Goal: Transaction & Acquisition: Purchase product/service

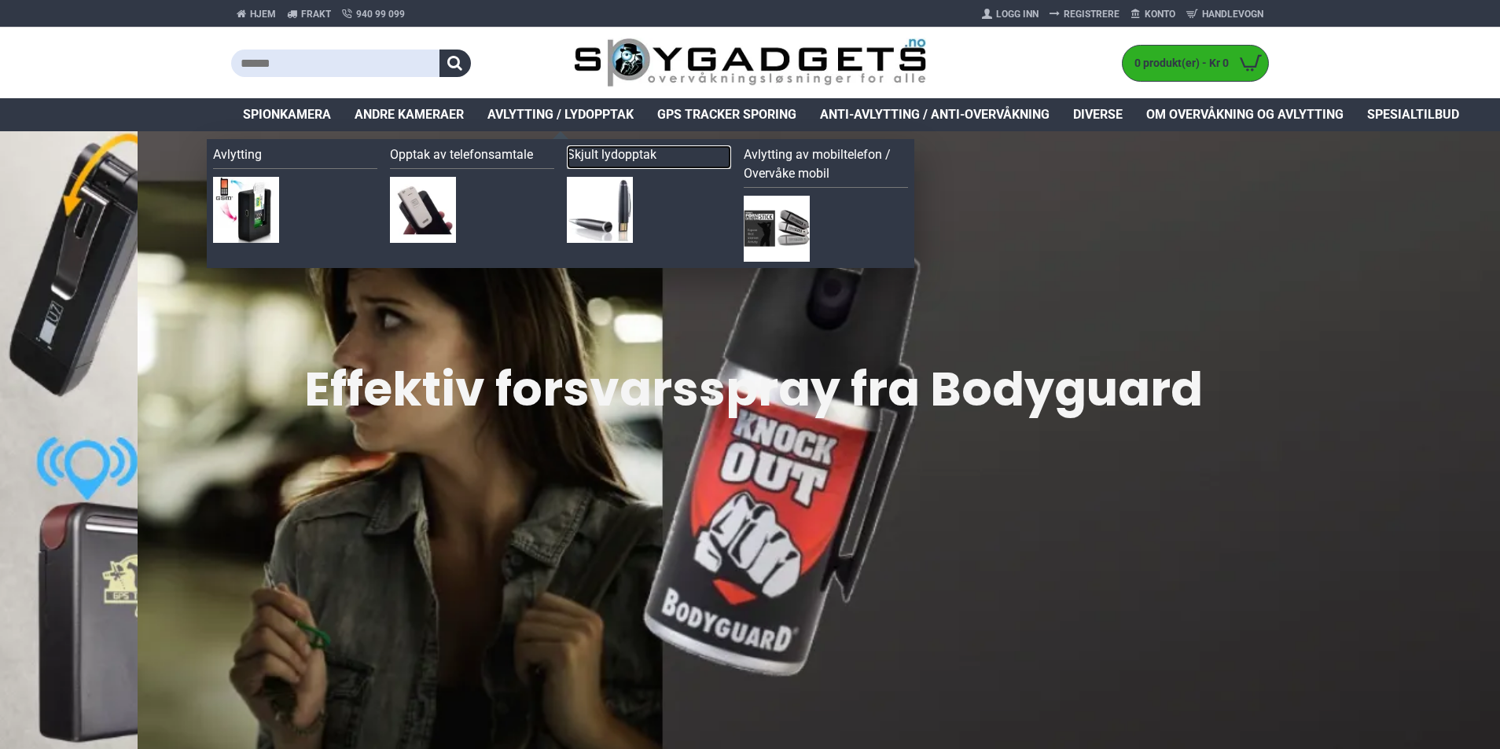
click at [631, 156] on link "Skjult lydopptak" at bounding box center [649, 157] width 164 height 24
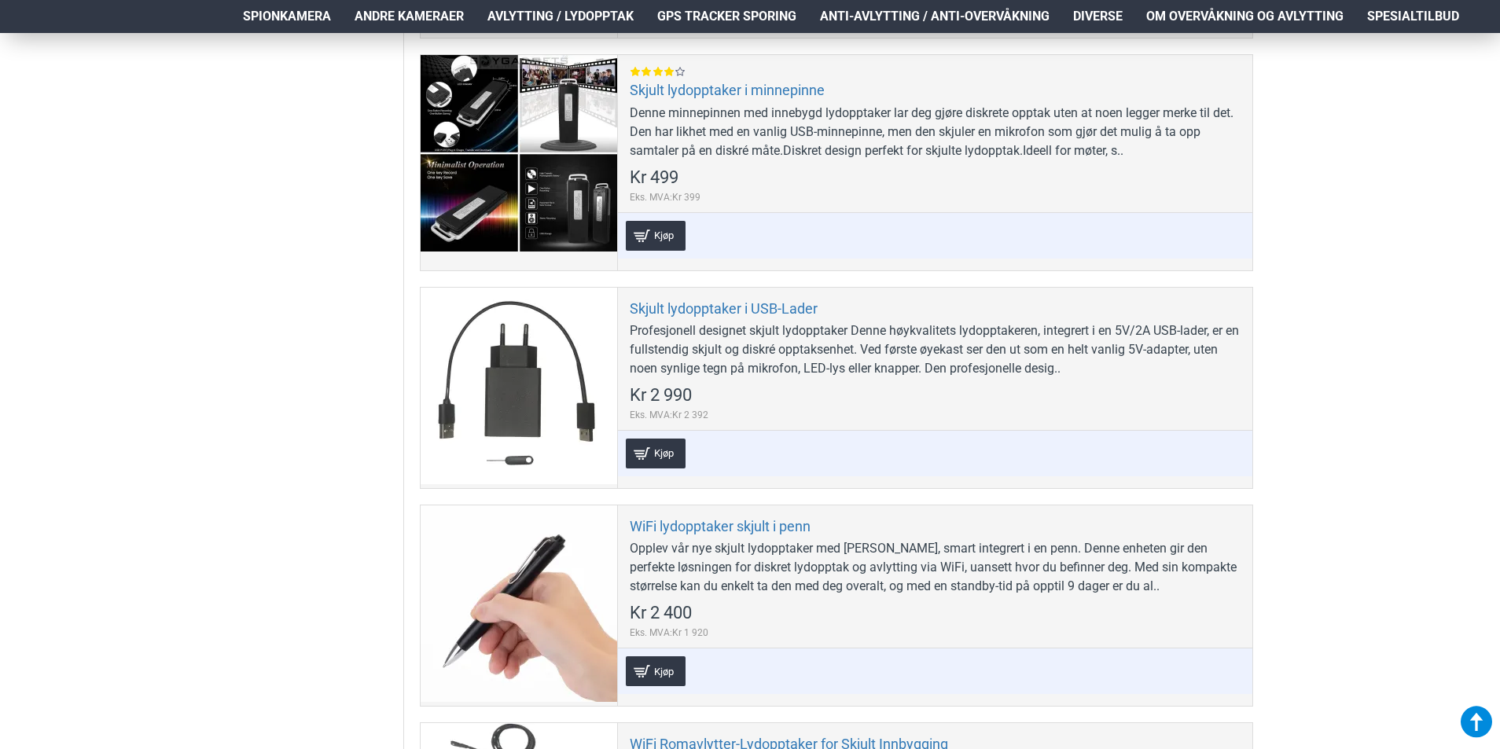
scroll to position [2909, 0]
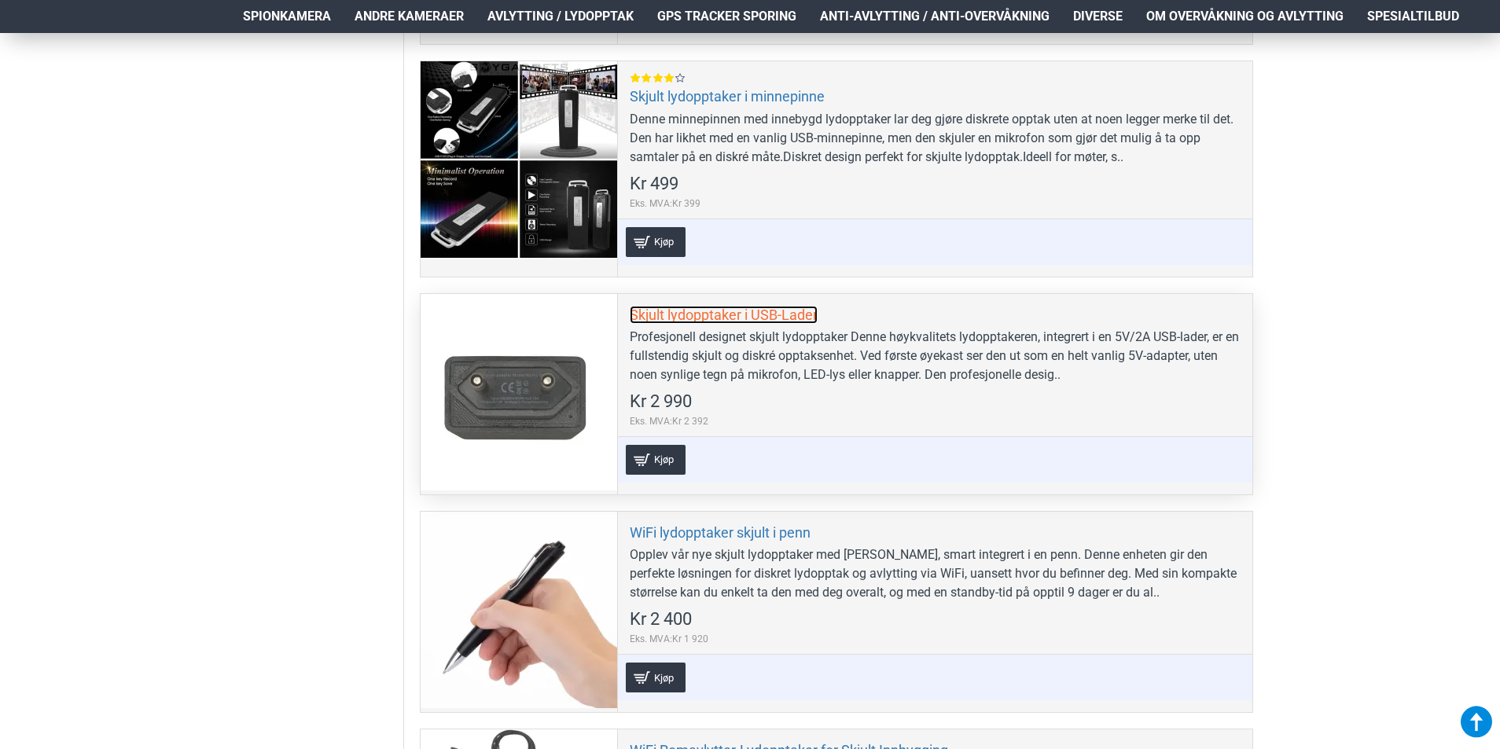
click at [771, 318] on link "Skjult lydopptaker i USB-Lader" at bounding box center [724, 315] width 188 height 18
